Goal: Find specific page/section: Find specific page/section

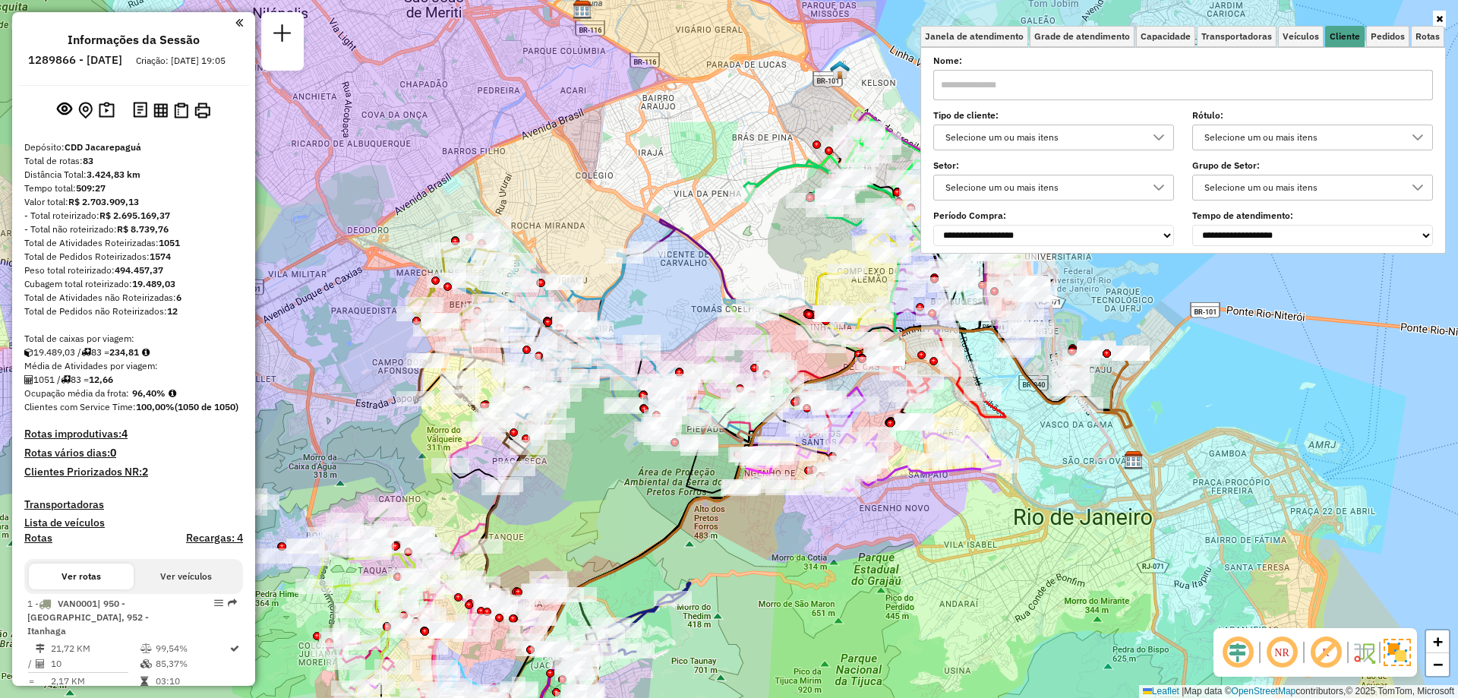
scroll to position [9, 52]
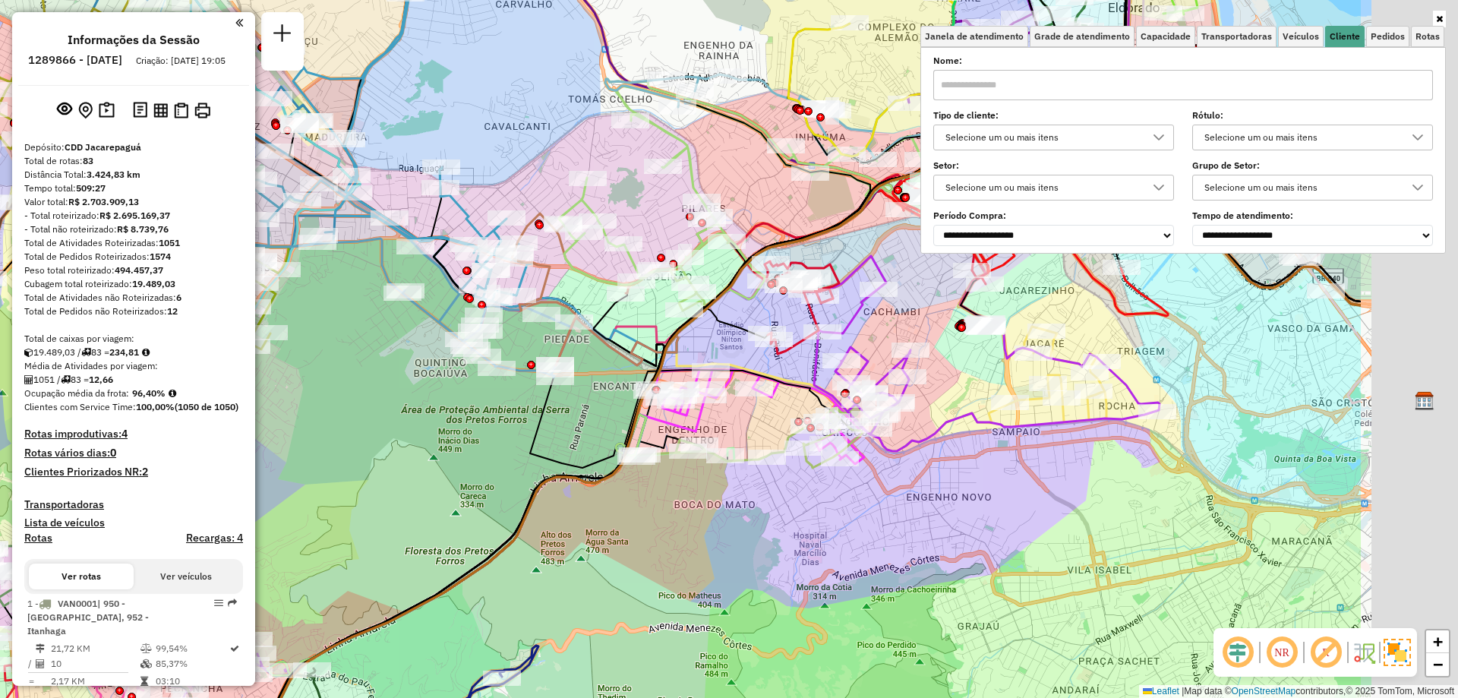
drag, startPoint x: 604, startPoint y: 319, endPoint x: 361, endPoint y: 339, distance: 243.9
click at [361, 339] on div "Janela de atendimento Grade de atendimento Capacidade Transportadoras Veículos …" at bounding box center [729, 349] width 1458 height 698
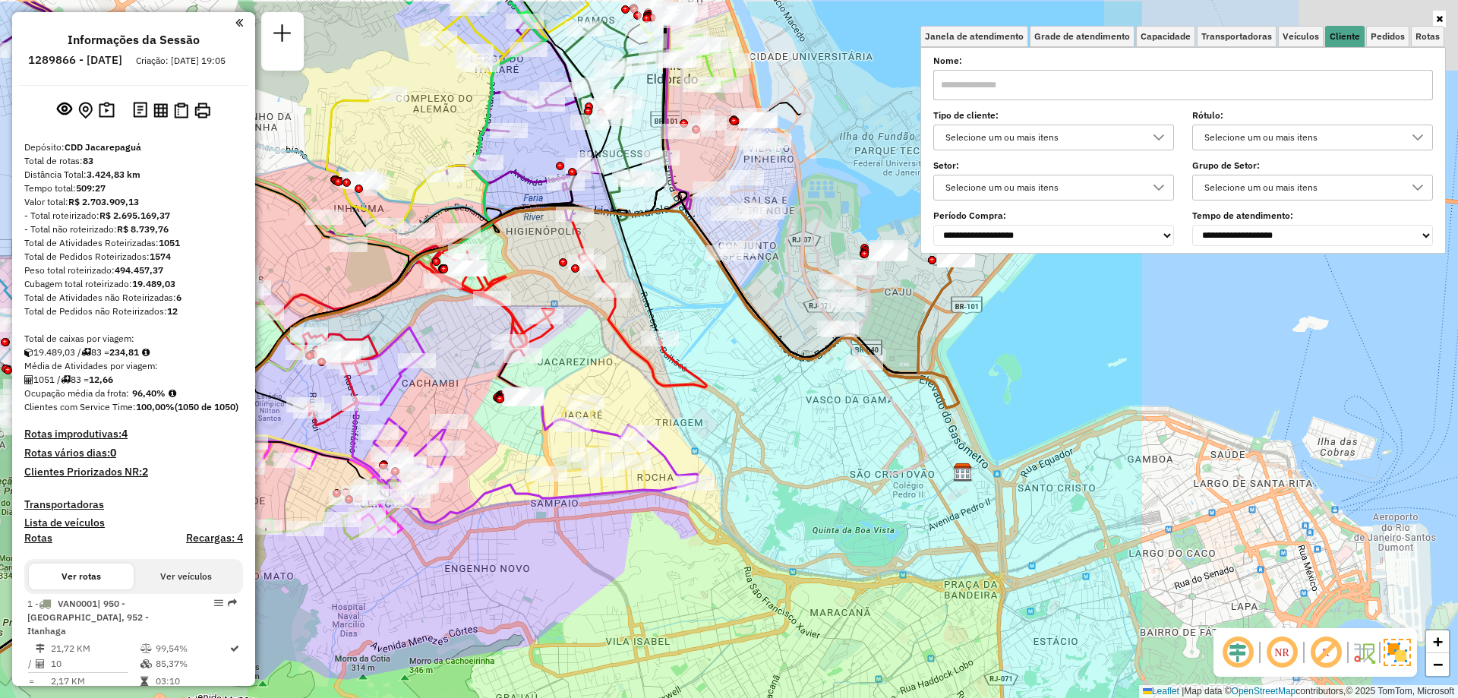
drag, startPoint x: 1246, startPoint y: 472, endPoint x: 770, endPoint y: 547, distance: 481.9
click at [785, 545] on div "Janela de atendimento Grade de atendimento Capacidade Transportadoras Veículos …" at bounding box center [729, 349] width 1458 height 698
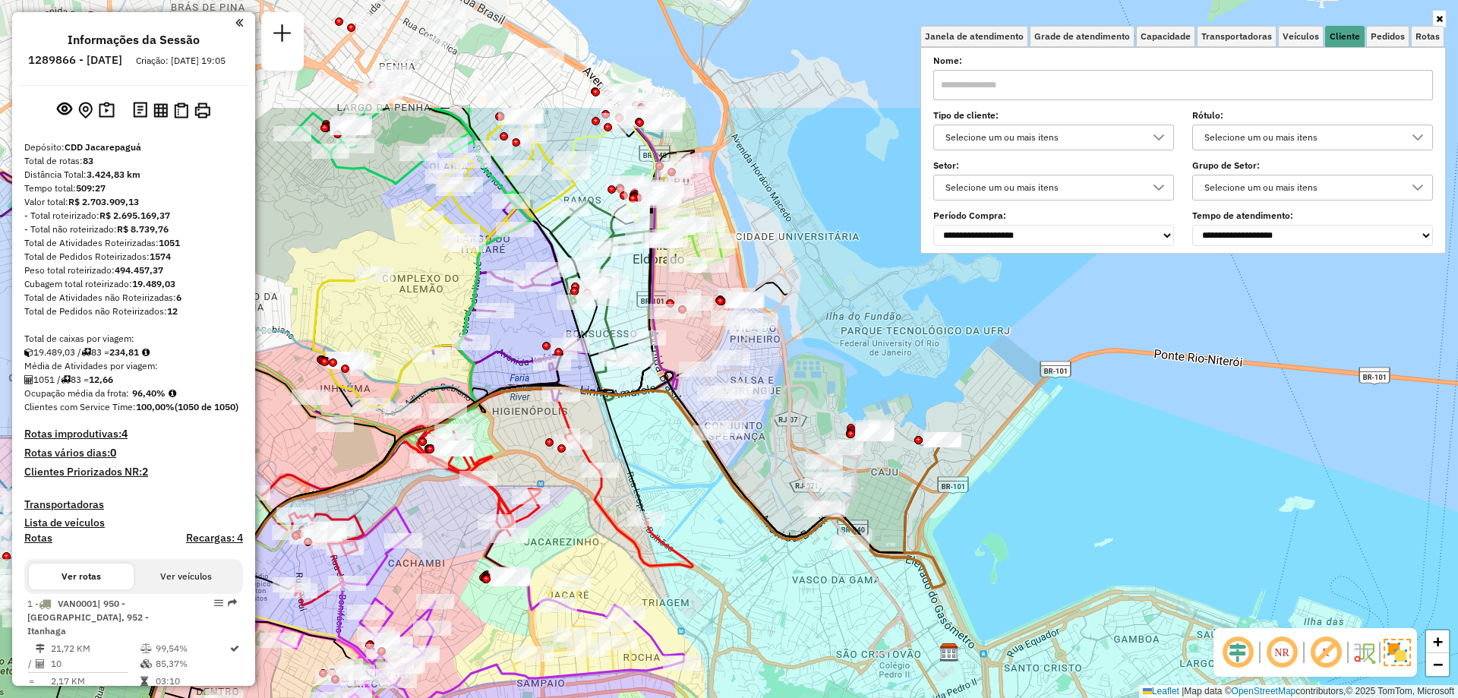
drag, startPoint x: 682, startPoint y: 295, endPoint x: 671, endPoint y: 473, distance: 178.0
click at [671, 473] on div "Janela de atendimento Grade de atendimento Capacidade Transportadoras Veículos …" at bounding box center [729, 349] width 1458 height 698
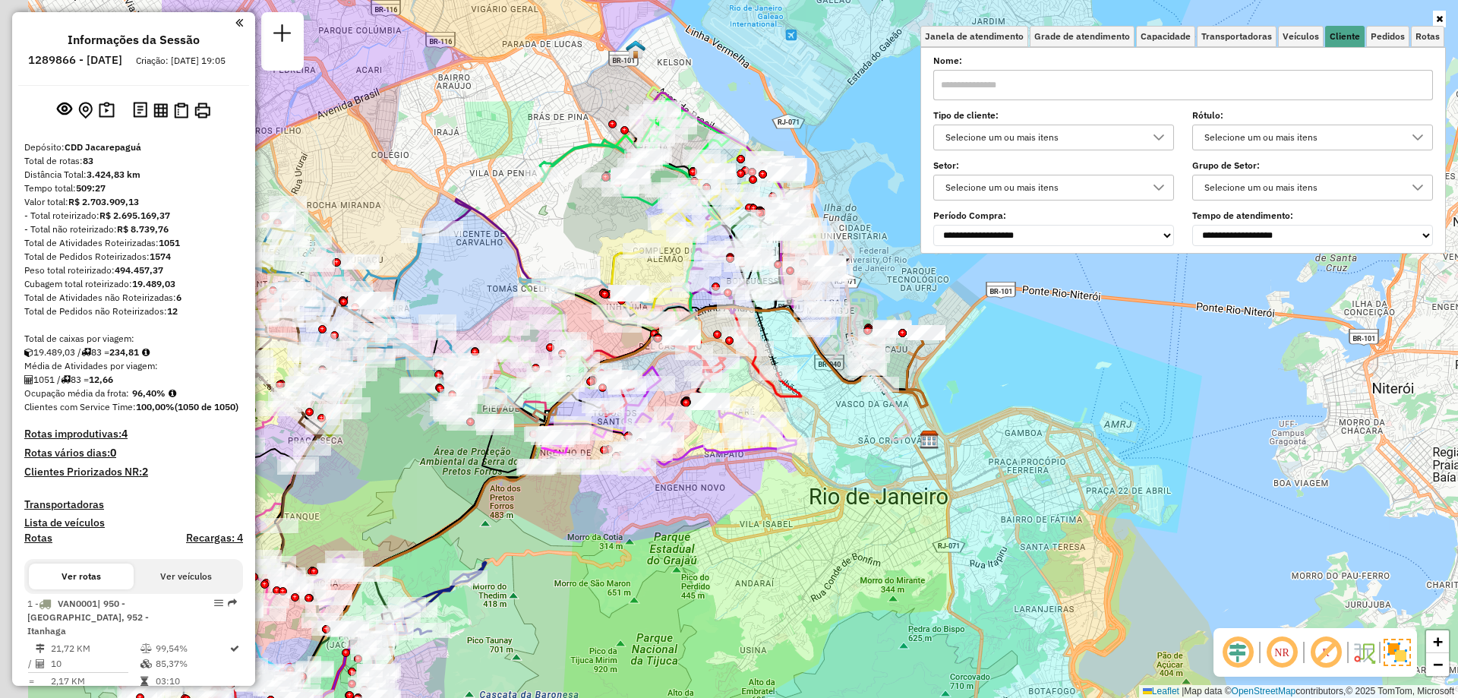
drag, startPoint x: 522, startPoint y: 333, endPoint x: 828, endPoint y: 350, distance: 306.5
click at [830, 350] on icon at bounding box center [626, 508] width 602 height 418
